Goal: Answer question/provide support

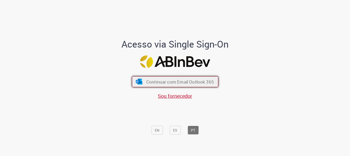
click at [194, 80] on span "Continuar com Email Outlook 365" at bounding box center [180, 82] width 68 height 6
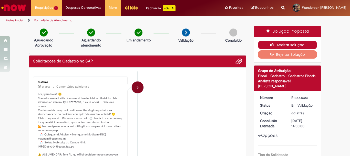
click at [294, 42] on button "Aceitar solução" at bounding box center [287, 45] width 59 height 8
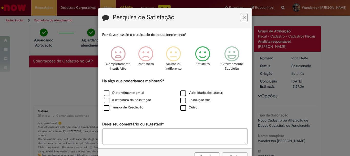
click at [200, 55] on icon "Feedback" at bounding box center [202, 53] width 19 height 15
click at [106, 109] on label "Tempo de Resolução" at bounding box center [124, 107] width 40 height 5
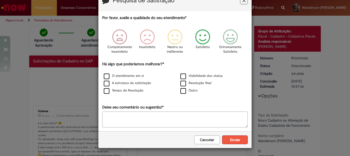
click at [238, 141] on button "Enviar" at bounding box center [235, 139] width 26 height 9
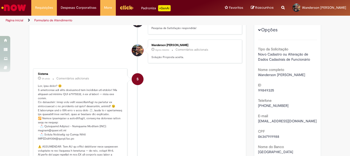
scroll to position [0, 0]
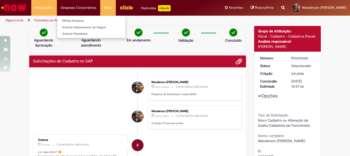
click at [57, 11] on li "Despesas Corporativas Minhas Despesas Solicitar Adiantamento de Viagem Solicita…" at bounding box center [44, 7] width 26 height 15
